Goal: Find specific page/section: Find specific page/section

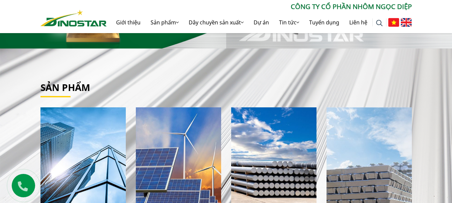
scroll to position [33, 0]
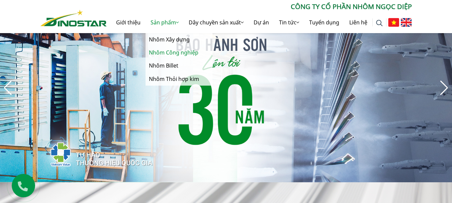
click at [176, 52] on link "Nhôm Công nghiệp" at bounding box center [178, 52] width 67 height 13
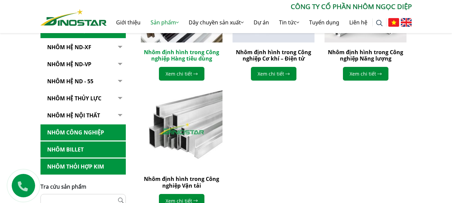
scroll to position [201, 0]
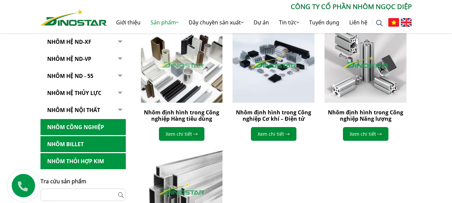
click at [82, 128] on link "Nhôm Công nghiệp" at bounding box center [82, 127] width 85 height 16
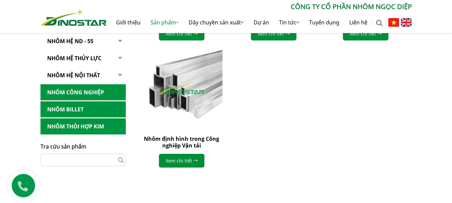
scroll to position [267, 0]
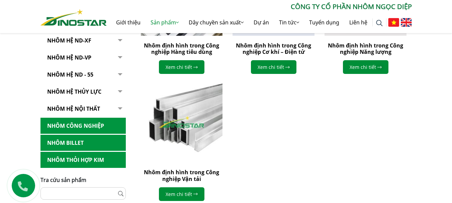
click at [64, 142] on link "Nhôm Billet" at bounding box center [82, 143] width 85 height 16
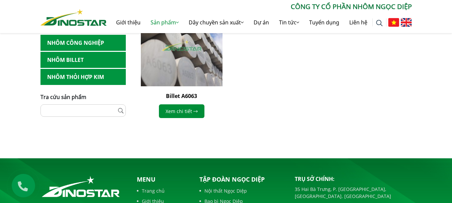
scroll to position [334, 0]
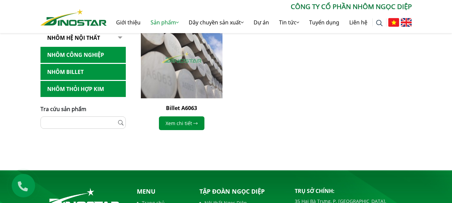
click at [92, 83] on link "Nhôm Thỏi hợp kim" at bounding box center [82, 89] width 85 height 16
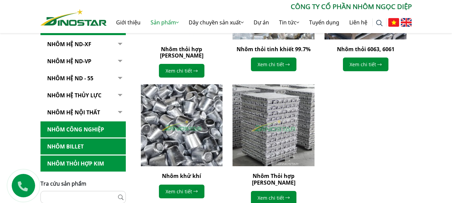
scroll to position [267, 0]
